Goal: Task Accomplishment & Management: Manage account settings

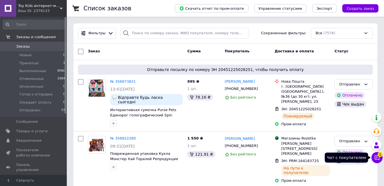
click at [378, 157] on icon at bounding box center [378, 158] width 6 height 6
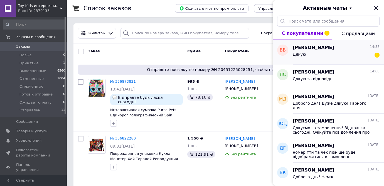
click at [331, 53] on div "Дякую 1" at bounding box center [336, 55] width 87 height 9
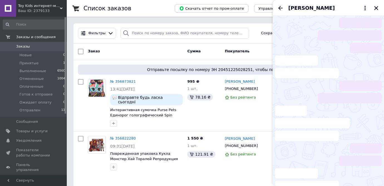
scroll to position [53, 0]
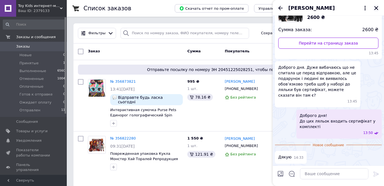
click at [377, 7] on icon "Закрыть" at bounding box center [377, 8] width 4 height 4
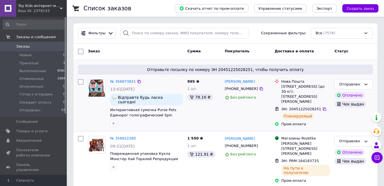
scroll to position [0, 0]
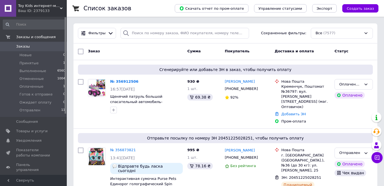
click at [128, 83] on link "№ 356912506" at bounding box center [124, 81] width 28 height 4
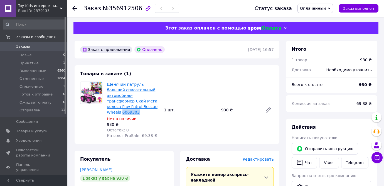
drag, startPoint x: 135, startPoint y: 107, endPoint x: 122, endPoint y: 108, distance: 13.7
click at [122, 108] on span "Щенячий патруль большой спасательный автомобиль-трансформер Скай Мега колеса Pa…" at bounding box center [133, 98] width 53 height 33
copy link "6069303"
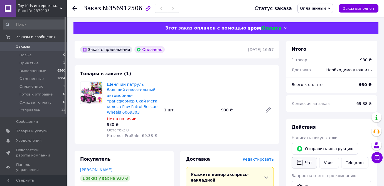
click at [311, 162] on button "Чат" at bounding box center [304, 163] width 25 height 12
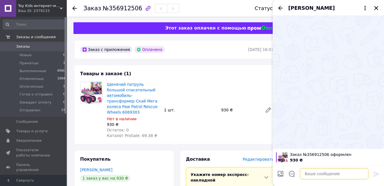
click at [328, 174] on textarea at bounding box center [334, 173] width 69 height 11
paste textarea "Вітаємо⁩! Отримали Ваше замовлення, готуємо до відправки!) Відправка сьогодні, …"
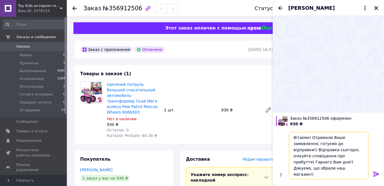
drag, startPoint x: 328, startPoint y: 149, endPoint x: 314, endPoint y: 149, distance: 14.2
click at [314, 149] on textarea "Вітаємо⁩! Отримали Ваше замовлення, готуємо до відправки!) Відправка сьогодні, …" at bounding box center [329, 155] width 80 height 47
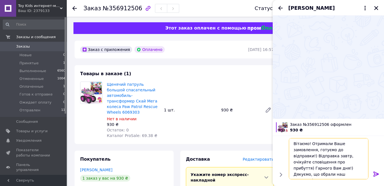
type textarea "Вітаємо⁩! Отримали Ваше замовлення, готуємо до відправки!) Відправка завтра, оч…"
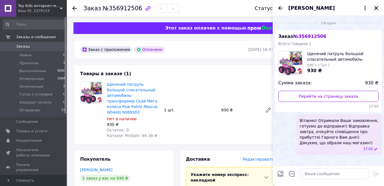
click at [376, 10] on icon "Закрыть" at bounding box center [376, 8] width 5 height 5
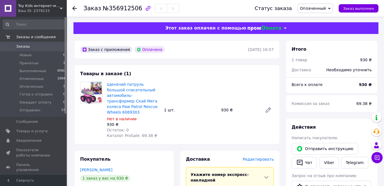
click at [326, 8] on span "Оплаченный" at bounding box center [313, 8] width 26 height 4
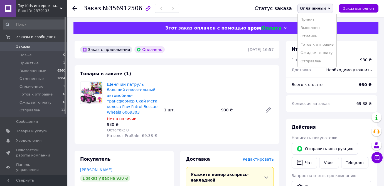
click at [325, 43] on li "Готов к отправке" at bounding box center [317, 44] width 39 height 8
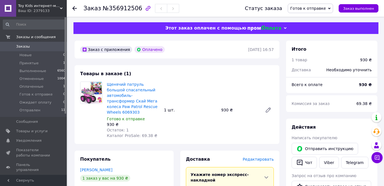
click at [45, 45] on span "Заказы" at bounding box center [33, 46] width 35 height 5
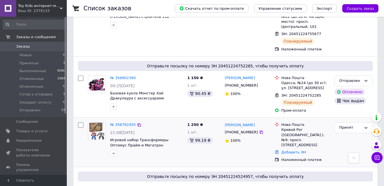
scroll to position [268, 0]
click at [348, 124] on div "Принят" at bounding box center [351, 127] width 22 height 6
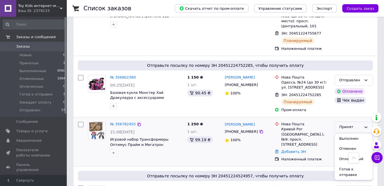
click at [349, 144] on li "Отменен" at bounding box center [354, 149] width 38 height 10
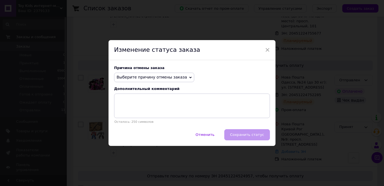
drag, startPoint x: 179, startPoint y: 75, endPoint x: 170, endPoint y: 85, distance: 12.8
click at [179, 75] on span "Выберите причину отмены заказа" at bounding box center [152, 77] width 70 height 4
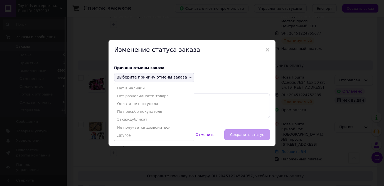
click at [151, 113] on li "По просьбе покупателя" at bounding box center [154, 112] width 80 height 8
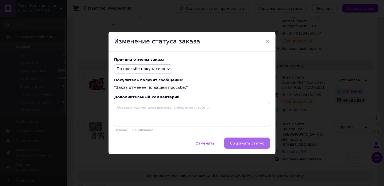
click at [259, 147] on button "Сохранить статус" at bounding box center [248, 143] width 46 height 11
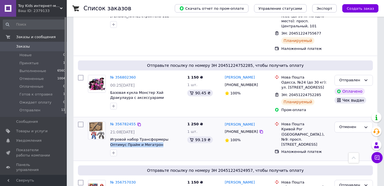
drag, startPoint x: 177, startPoint y: 111, endPoint x: 144, endPoint y: 118, distance: 34.4
copy span "[PERSON_NAME] и Мегатрон"
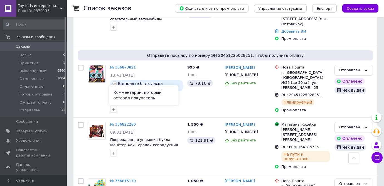
scroll to position [81, 0]
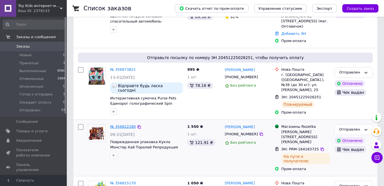
click at [119, 125] on link "№ 356822280" at bounding box center [123, 127] width 26 height 4
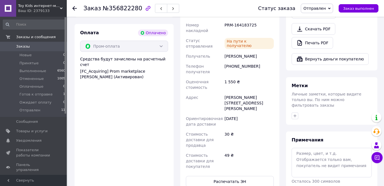
scroll to position [215, 0]
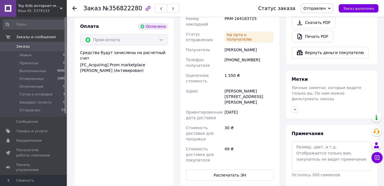
drag, startPoint x: 74, startPoint y: 8, endPoint x: 99, endPoint y: 25, distance: 30.3
click at [74, 8] on use at bounding box center [74, 8] width 4 height 4
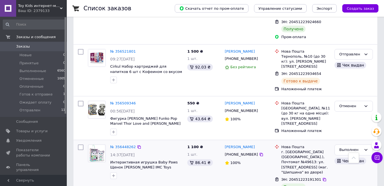
scroll to position [865, 0]
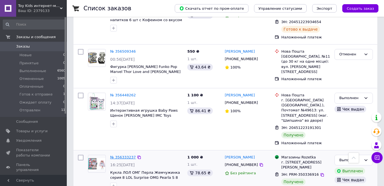
click at [119, 155] on link "№ 356333237" at bounding box center [123, 157] width 26 height 4
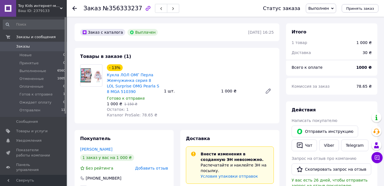
click at [23, 48] on span "Заказы" at bounding box center [23, 46] width 14 height 5
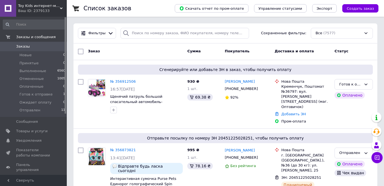
scroll to position [1, 0]
